Goal: Task Accomplishment & Management: Manage account settings

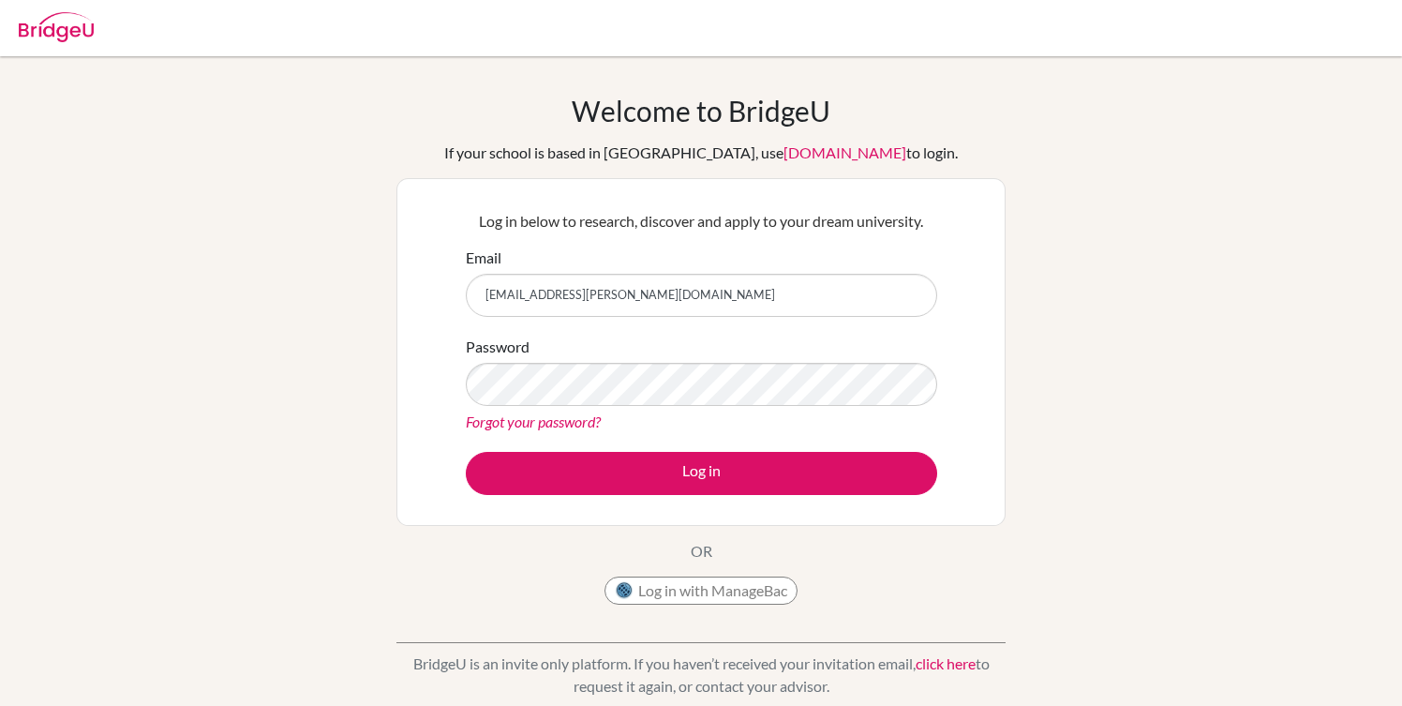
click at [466, 452] on button "Log in" at bounding box center [701, 473] width 471 height 43
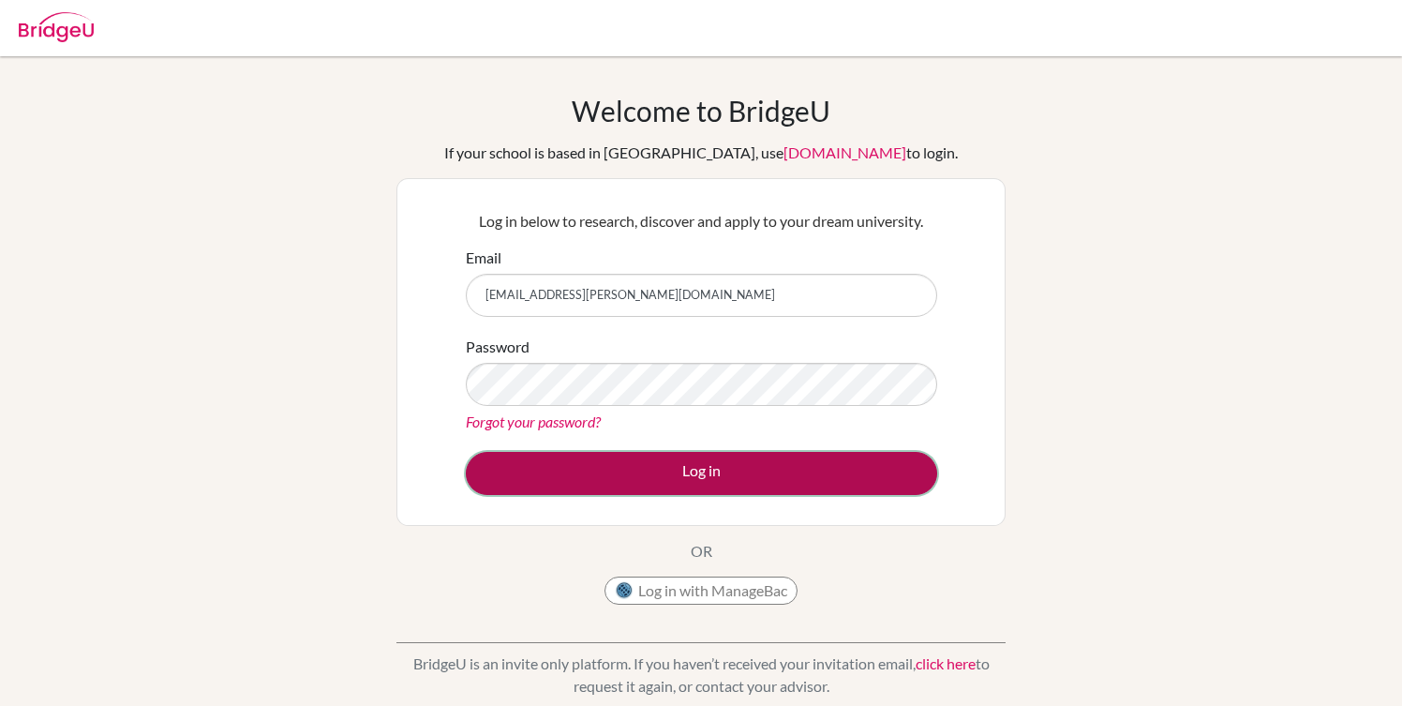
click at [627, 455] on button "Log in" at bounding box center [701, 473] width 471 height 43
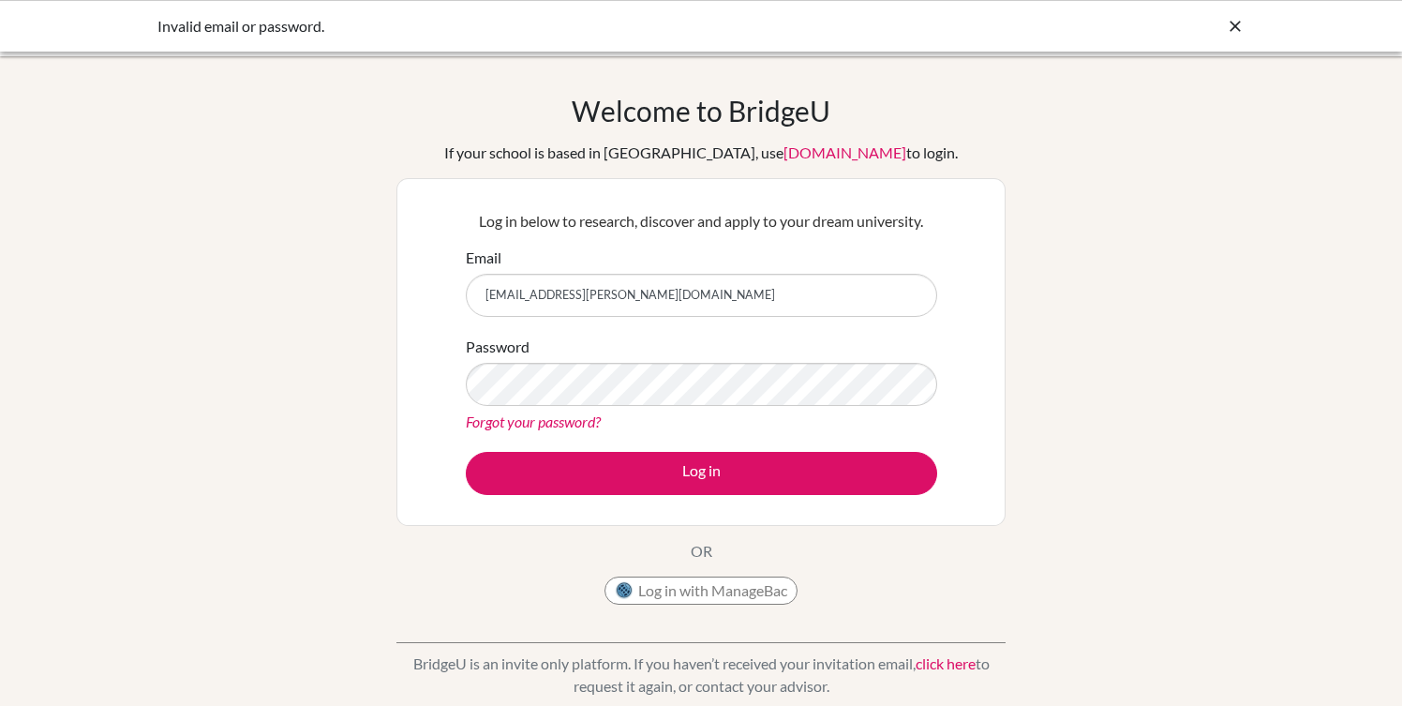
click at [661, 289] on input "[EMAIL_ADDRESS][PERSON_NAME][DOMAIN_NAME]" at bounding box center [701, 295] width 471 height 43
click at [466, 452] on button "Log in" at bounding box center [701, 473] width 471 height 43
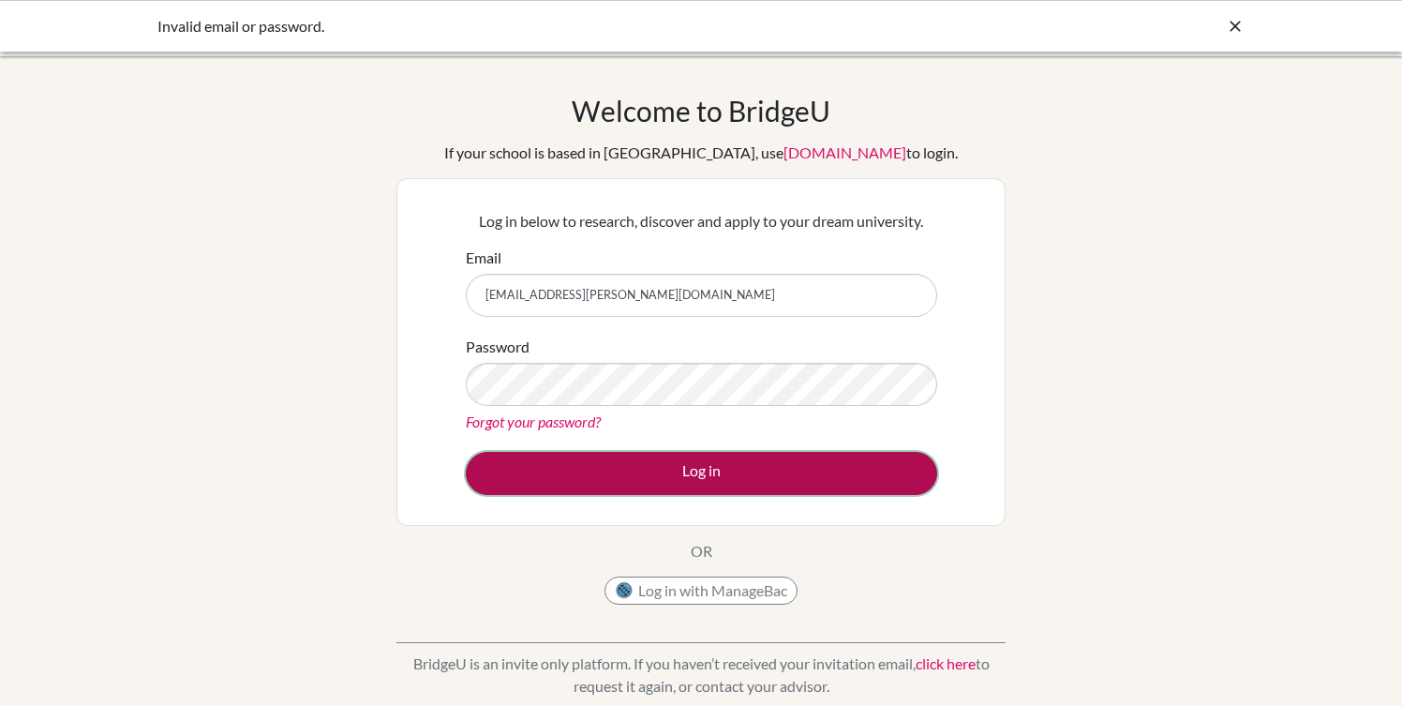
click at [600, 478] on button "Log in" at bounding box center [701, 473] width 471 height 43
